Goal: Task Accomplishment & Management: Manage account settings

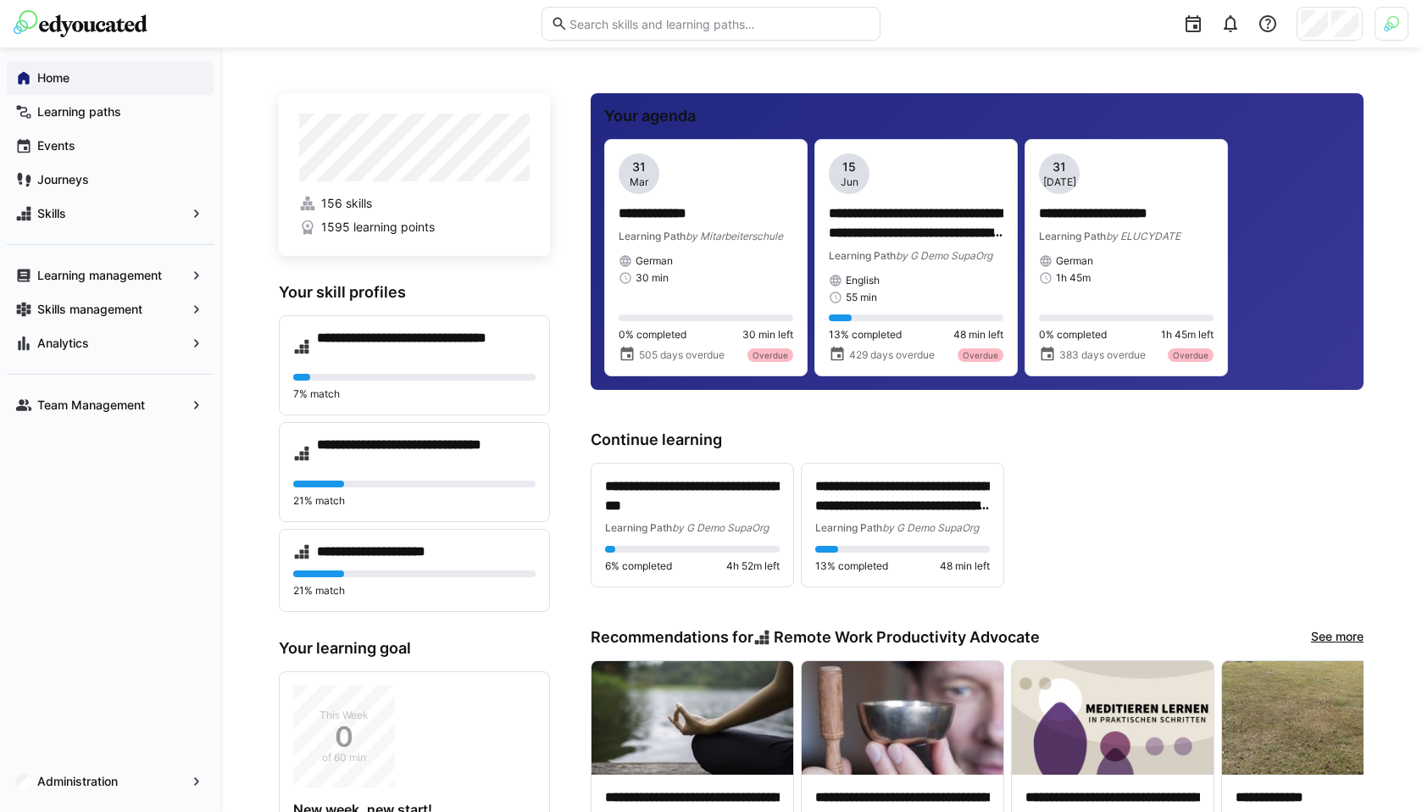
click at [1386, 18] on img at bounding box center [1391, 23] width 15 height 15
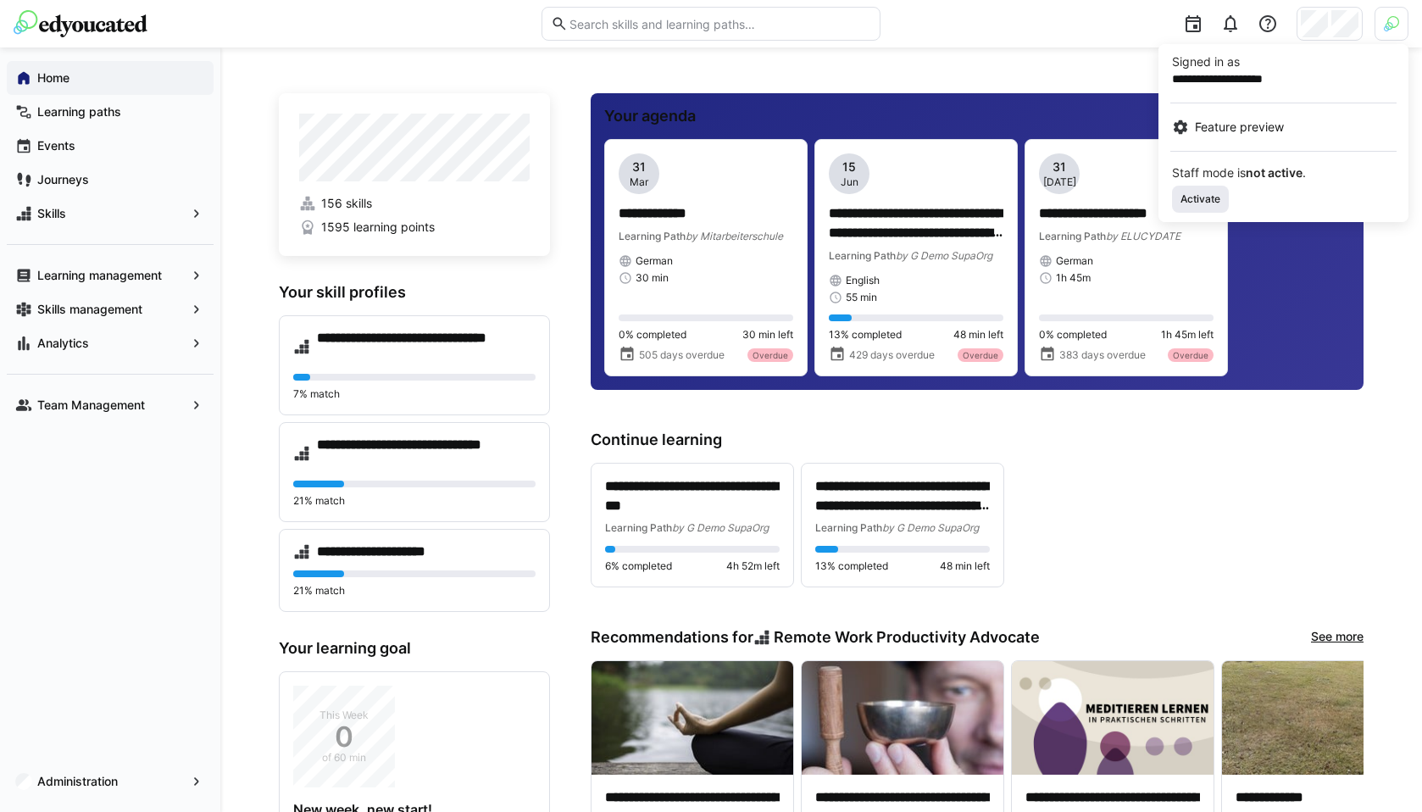
click at [1206, 197] on span "Activate" at bounding box center [1200, 199] width 43 height 14
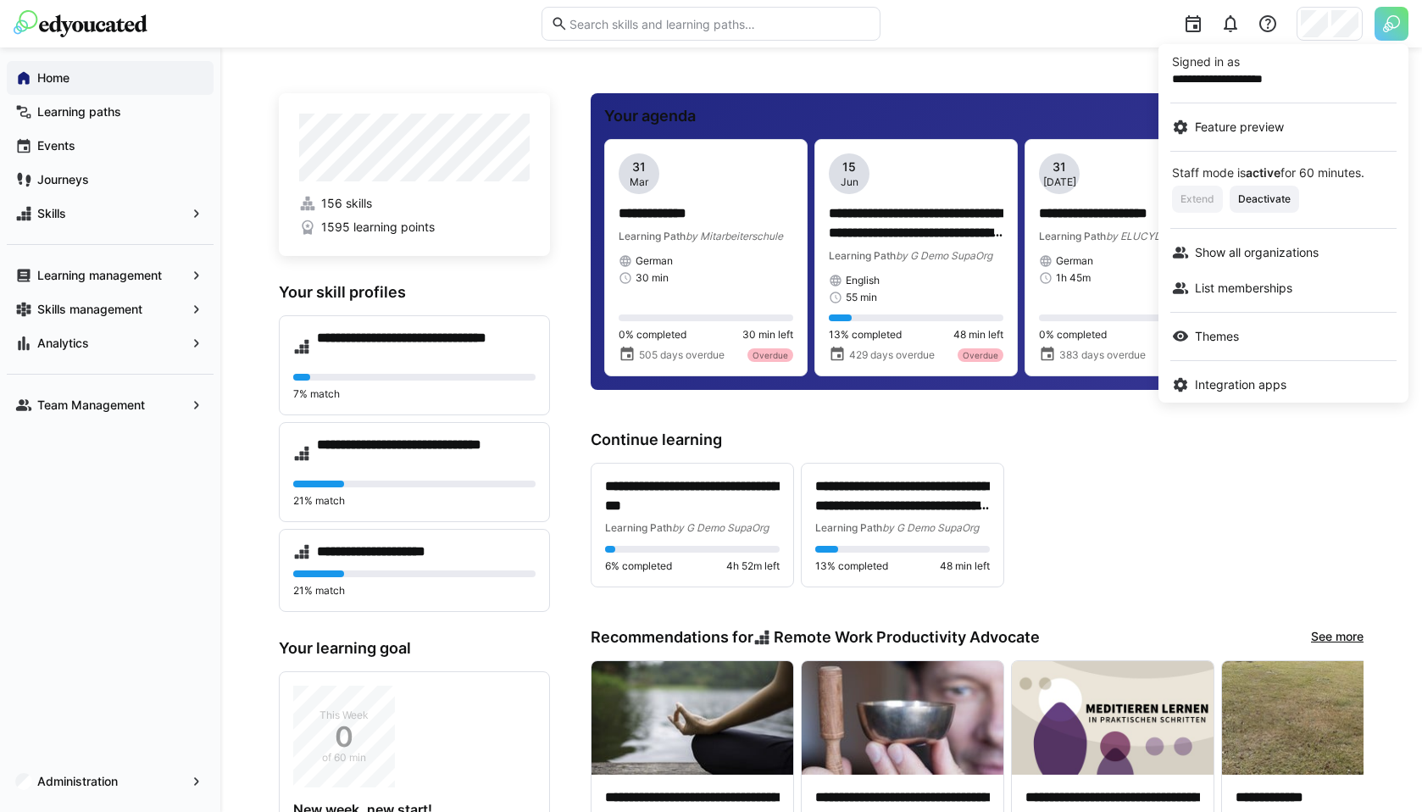
click at [108, 776] on div at bounding box center [711, 406] width 1422 height 812
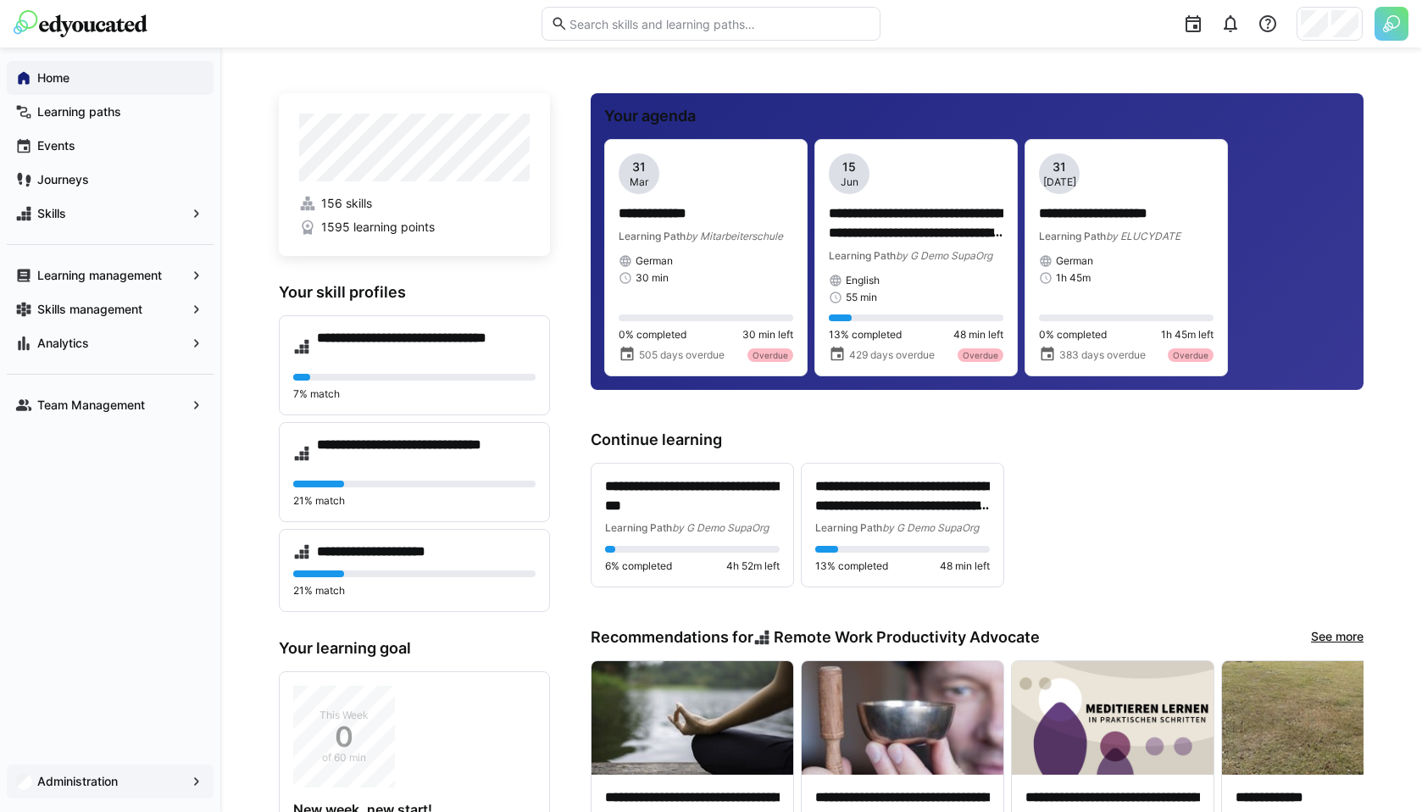
click at [0, 0] on app-navigation-label "Administration" at bounding box center [0, 0] width 0 height 0
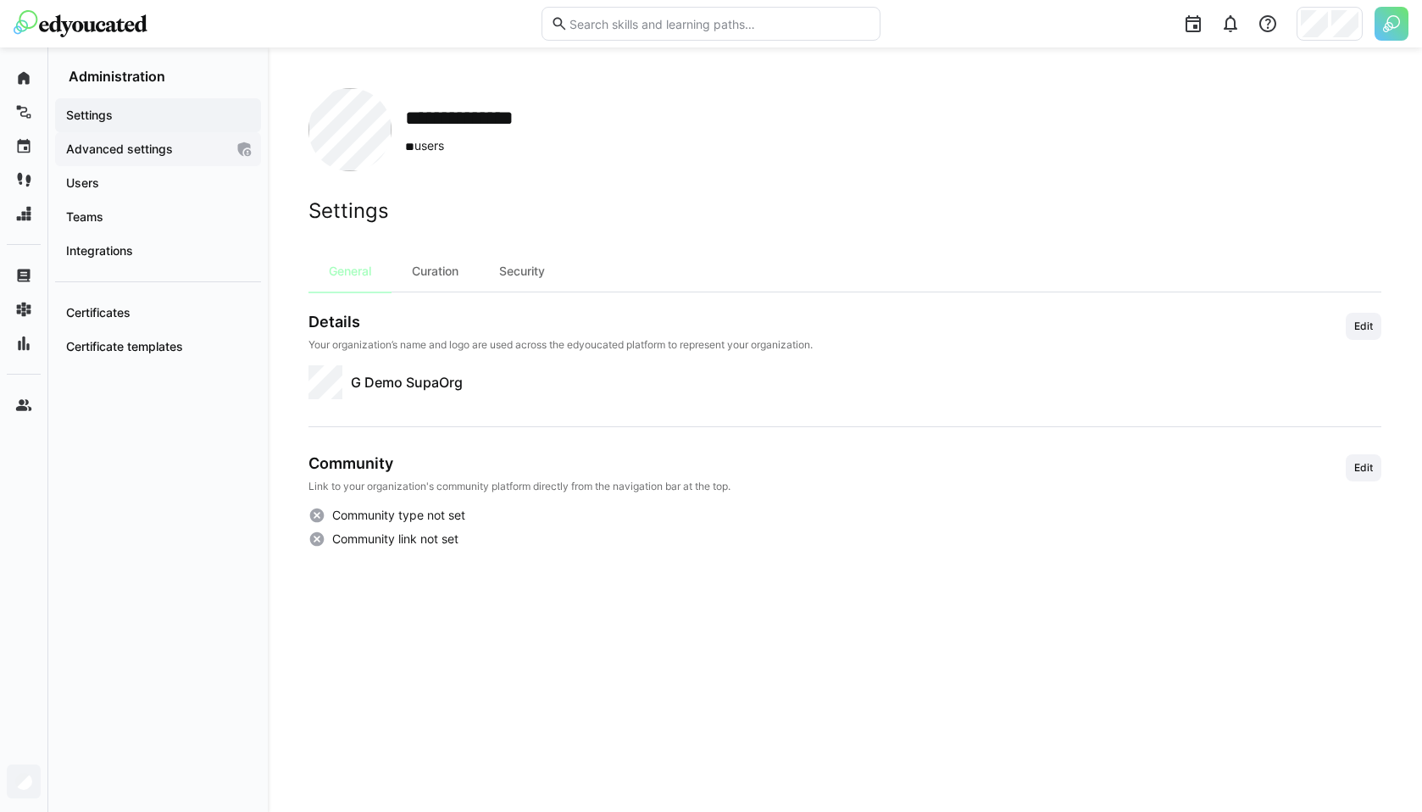
click at [200, 148] on span "Advanced settings" at bounding box center [144, 149] width 161 height 17
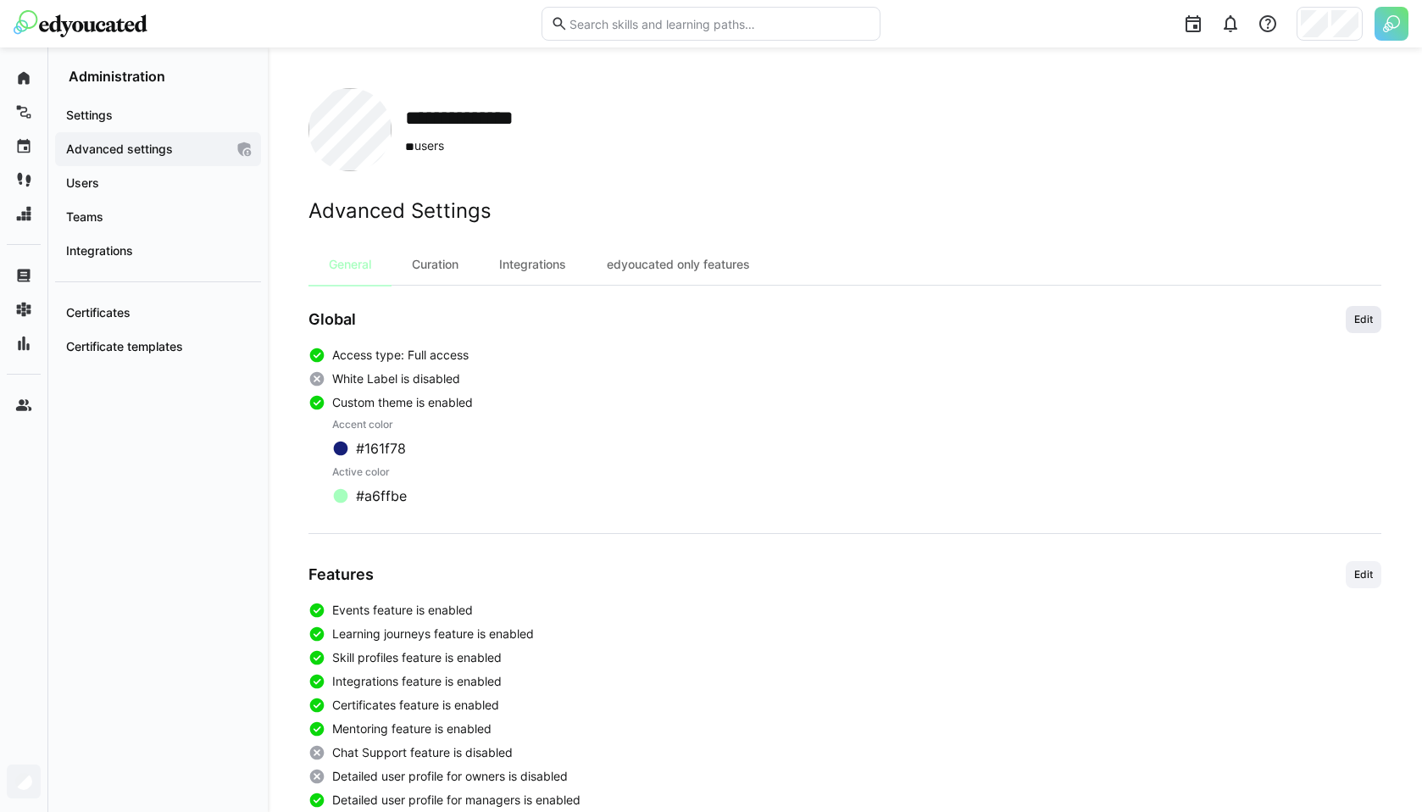
click at [1359, 320] on span "Edit" at bounding box center [1363, 320] width 22 height 14
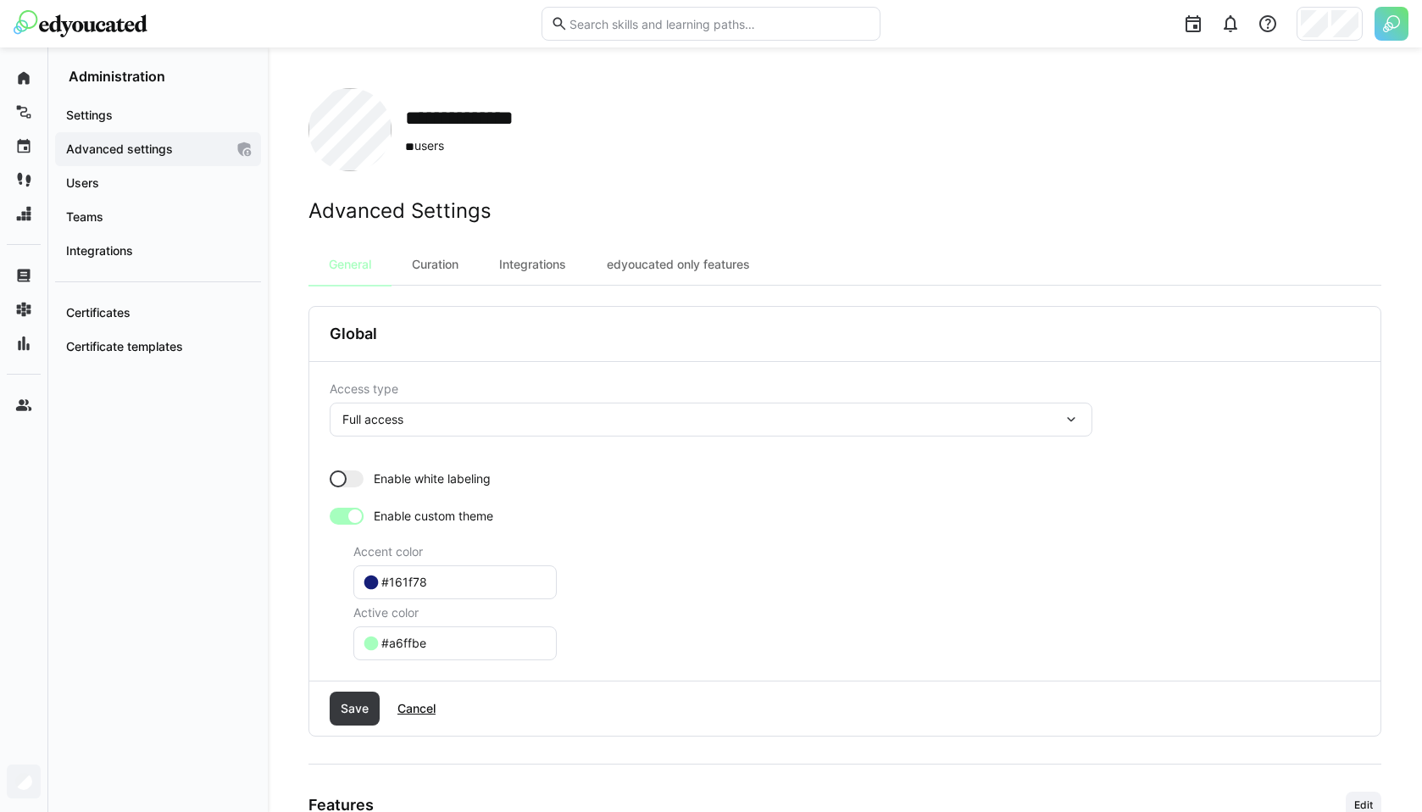
click at [345, 522] on div at bounding box center [347, 516] width 34 height 17
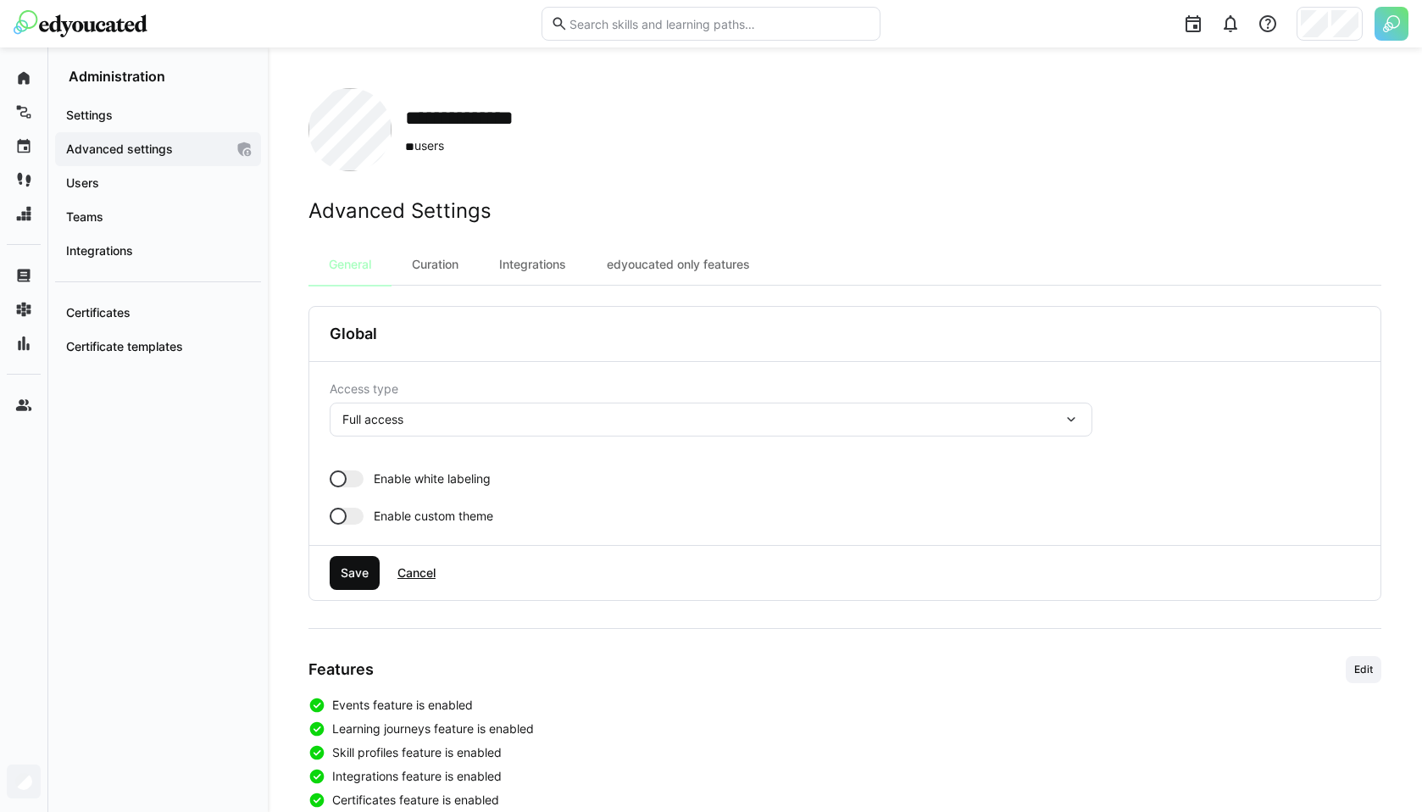
click at [356, 576] on span "Save" at bounding box center [354, 572] width 33 height 17
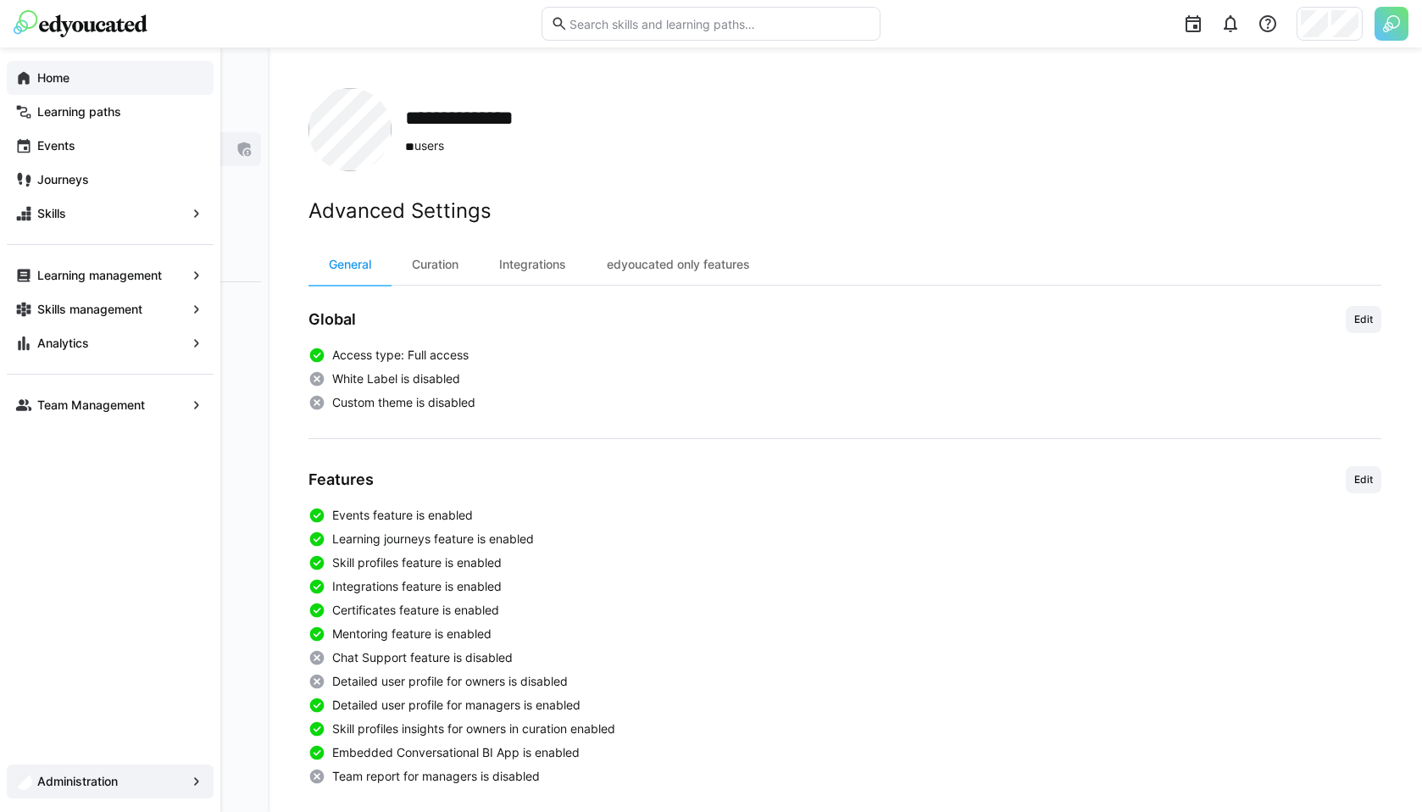
click at [31, 79] on eds-icon at bounding box center [23, 77] width 17 height 17
